Goal: Navigation & Orientation: Go to known website

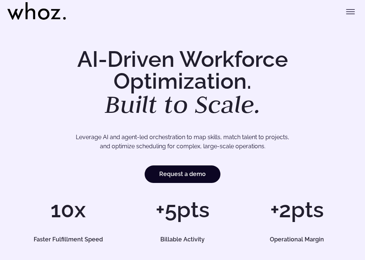
click at [240, 94] on em "Built to Scale." at bounding box center [183, 104] width 156 height 32
click at [348, 13] on icon "Toggle menu" at bounding box center [349, 11] width 9 height 9
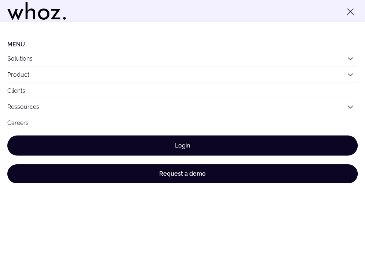
click at [194, 143] on link "Login" at bounding box center [182, 146] width 350 height 20
